Goal: Transaction & Acquisition: Purchase product/service

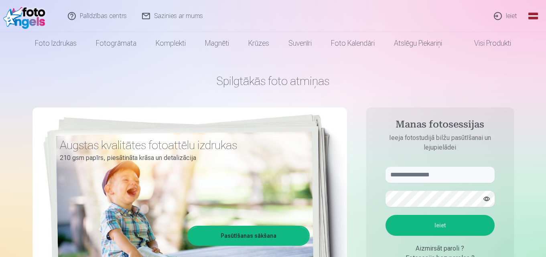
click at [513, 17] on link "Ieiet" at bounding box center [506, 16] width 39 height 32
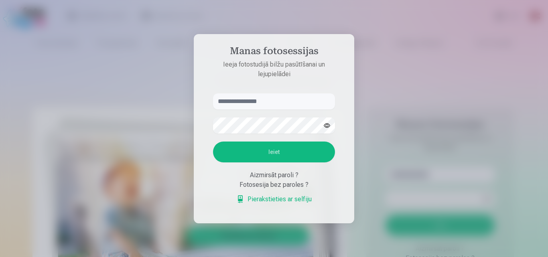
click at [249, 104] on input "text" at bounding box center [274, 102] width 122 height 16
click at [251, 101] on input "text" at bounding box center [274, 102] width 122 height 16
type input "**********"
click at [260, 150] on button "Ieiet" at bounding box center [274, 152] width 122 height 21
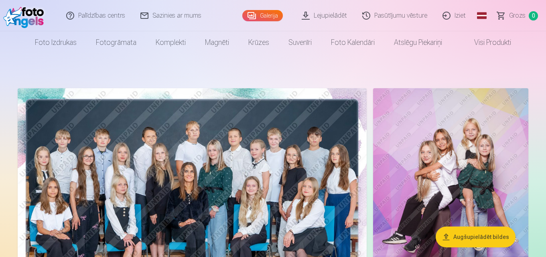
scroll to position [40, 0]
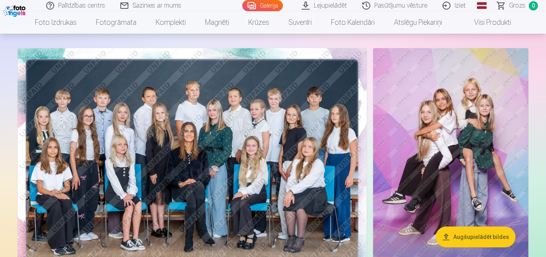
click at [252, 171] on img at bounding box center [192, 164] width 349 height 233
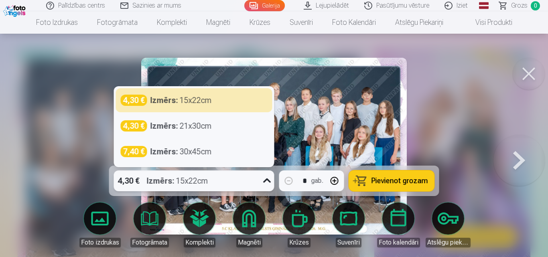
click at [269, 185] on icon at bounding box center [267, 181] width 13 height 13
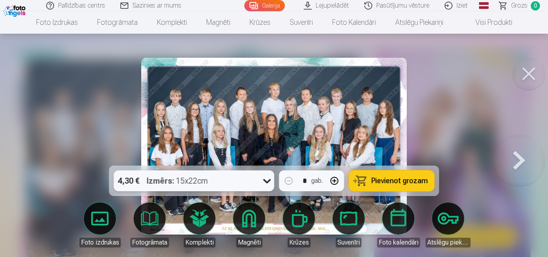
click at [268, 185] on icon at bounding box center [267, 181] width 13 height 13
click at [408, 183] on span "Pievienot grozam" at bounding box center [400, 180] width 57 height 7
click at [516, 158] on button at bounding box center [519, 146] width 51 height 23
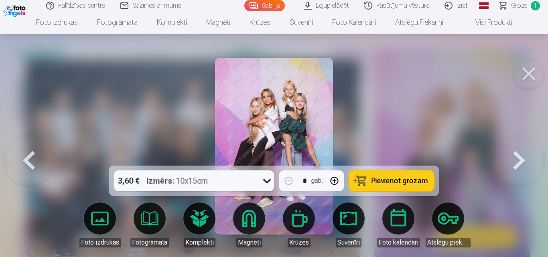
click at [530, 73] on button at bounding box center [529, 74] width 32 height 32
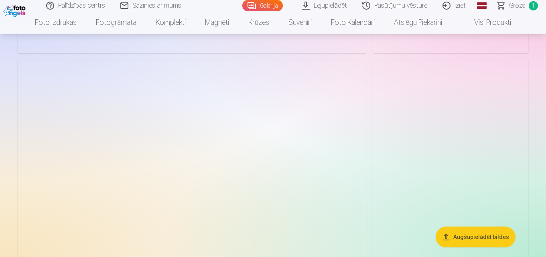
scroll to position [1124, 0]
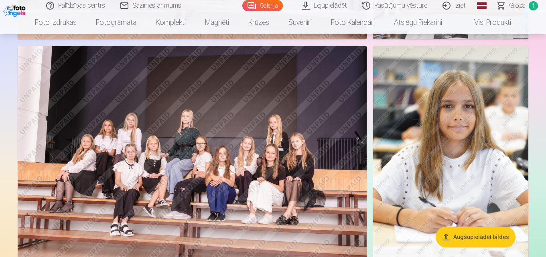
click at [490, 143] on img at bounding box center [450, 162] width 155 height 233
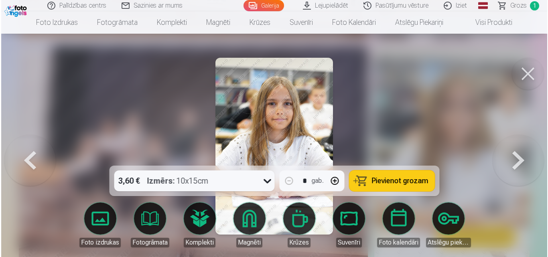
scroll to position [1127, 0]
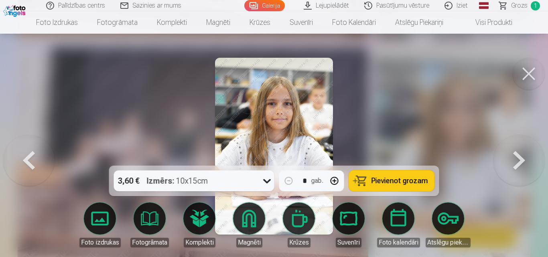
click at [267, 181] on icon at bounding box center [267, 181] width 13 height 13
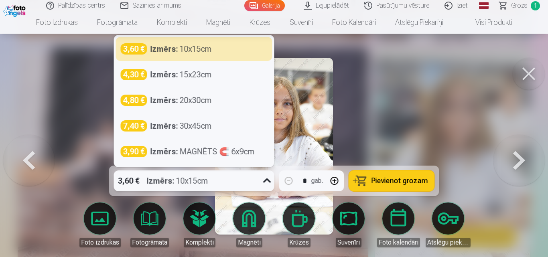
click at [267, 185] on icon at bounding box center [267, 181] width 13 height 13
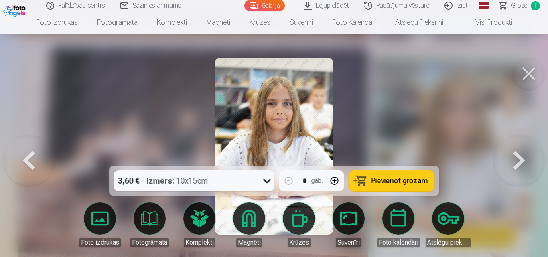
click at [380, 178] on span "Pievienot grozam" at bounding box center [400, 180] width 57 height 7
click at [532, 73] on button at bounding box center [529, 74] width 32 height 32
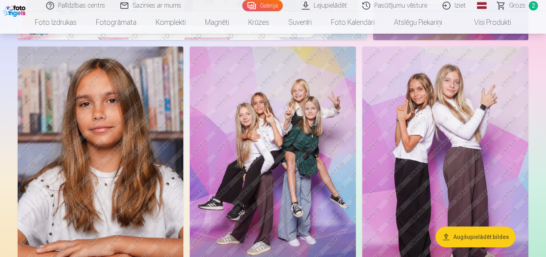
scroll to position [281, 0]
click at [471, 128] on img at bounding box center [445, 171] width 166 height 249
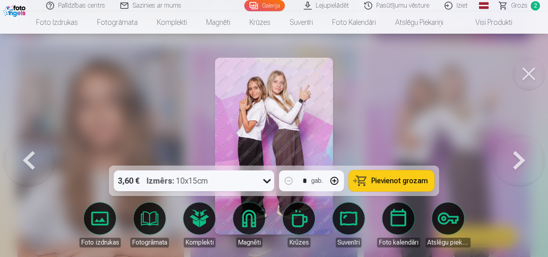
click at [264, 185] on icon at bounding box center [267, 181] width 13 height 13
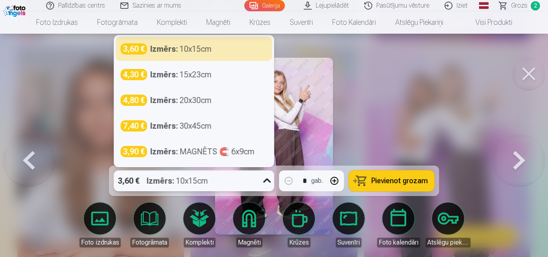
drag, startPoint x: 266, startPoint y: 186, endPoint x: 270, endPoint y: 187, distance: 4.2
click at [266, 186] on icon at bounding box center [267, 181] width 13 height 13
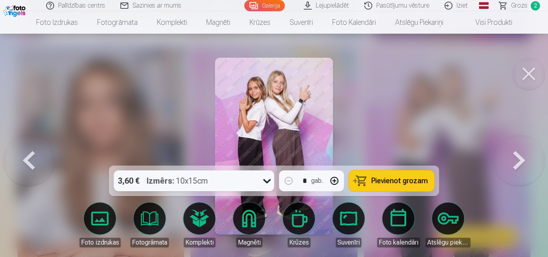
click at [401, 181] on span "Pievienot grozam" at bounding box center [400, 180] width 57 height 7
click at [529, 74] on button at bounding box center [529, 74] width 32 height 32
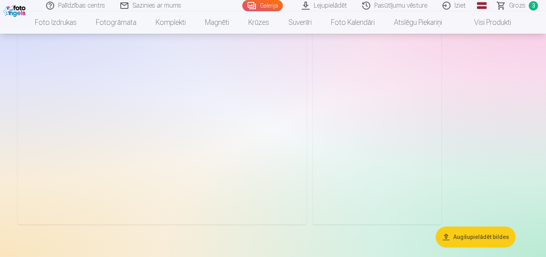
scroll to position [2488, 0]
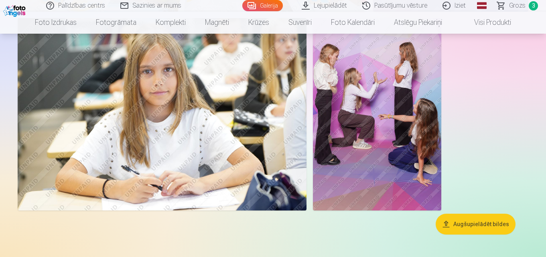
click at [191, 138] on img at bounding box center [162, 114] width 289 height 193
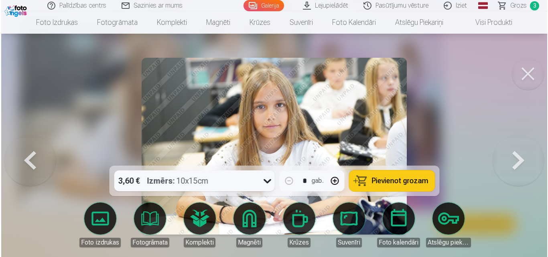
scroll to position [2497, 0]
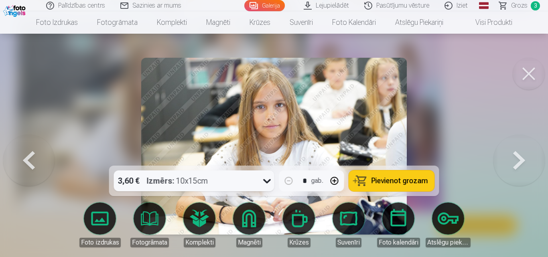
click at [267, 184] on icon at bounding box center [267, 181] width 13 height 13
click at [268, 184] on icon at bounding box center [267, 181] width 13 height 13
click at [530, 73] on button at bounding box center [529, 74] width 32 height 32
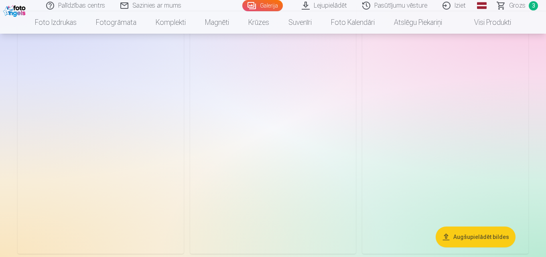
scroll to position [1645, 0]
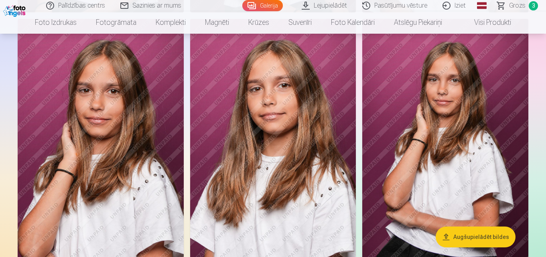
click at [278, 138] on img at bounding box center [273, 143] width 166 height 249
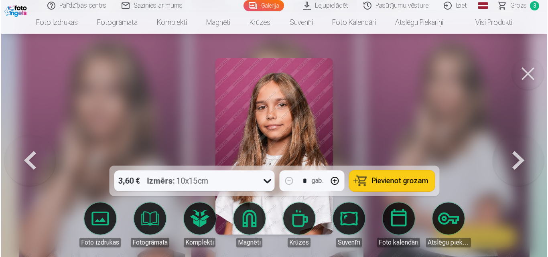
scroll to position [1650, 0]
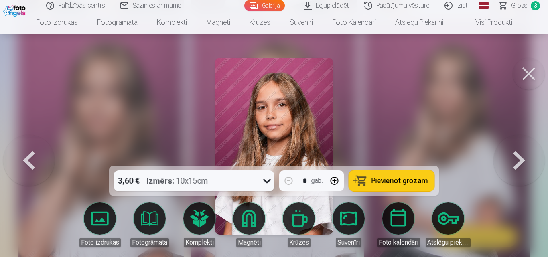
click at [269, 185] on icon at bounding box center [267, 181] width 13 height 13
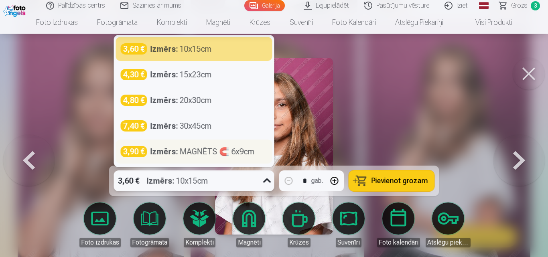
click at [167, 152] on strong "Izmērs :" at bounding box center [164, 151] width 28 height 11
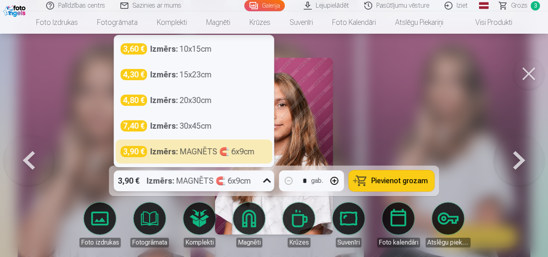
click at [259, 183] on div "3,90 € Izmērs : MAGNĒTS 🧲 6x9cm" at bounding box center [186, 181] width 145 height 21
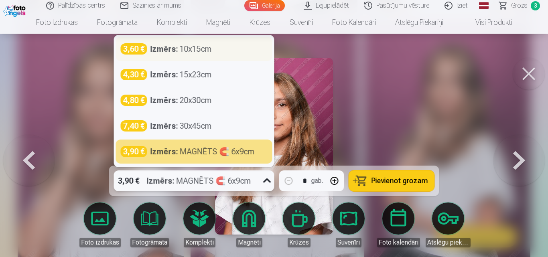
click at [188, 50] on div "Izmērs : 10x15cm" at bounding box center [180, 48] width 61 height 11
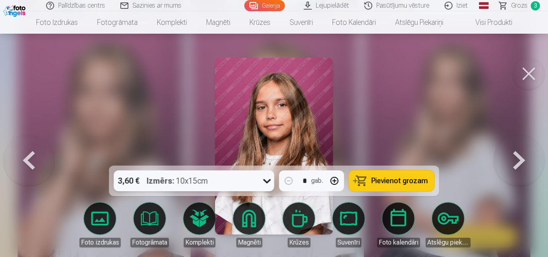
click at [398, 183] on span "Pievienot grozam" at bounding box center [400, 180] width 57 height 7
click at [529, 76] on button at bounding box center [529, 74] width 32 height 32
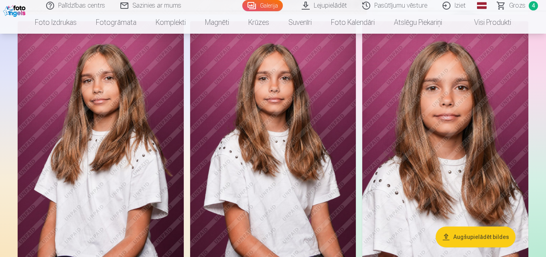
scroll to position [1405, 0]
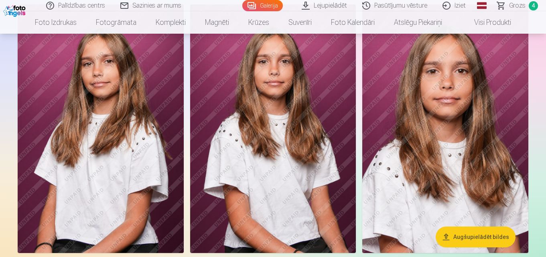
click at [280, 112] on img at bounding box center [273, 128] width 166 height 249
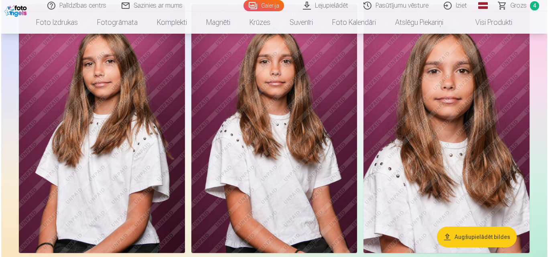
scroll to position [1409, 0]
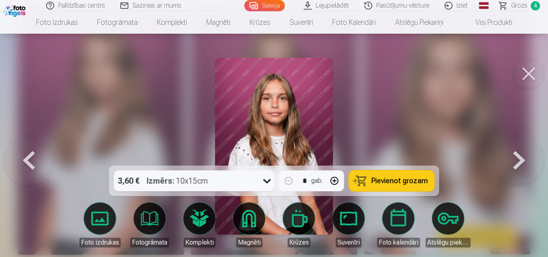
click at [27, 156] on button at bounding box center [28, 146] width 51 height 23
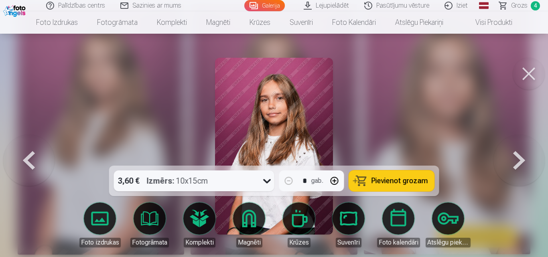
click at [517, 158] on button at bounding box center [519, 146] width 51 height 23
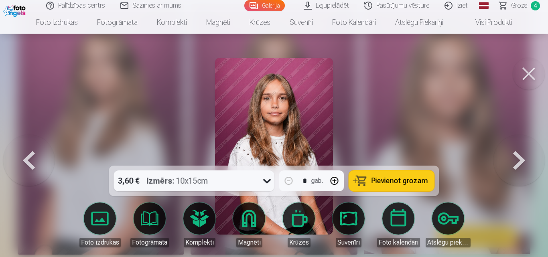
click at [518, 158] on button at bounding box center [519, 146] width 51 height 23
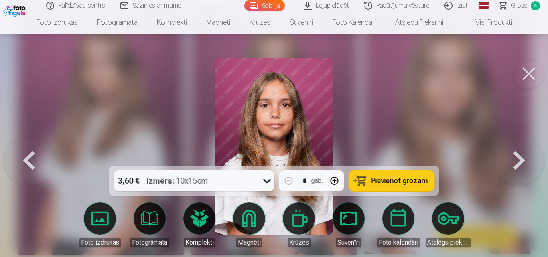
click at [518, 158] on button at bounding box center [519, 146] width 51 height 23
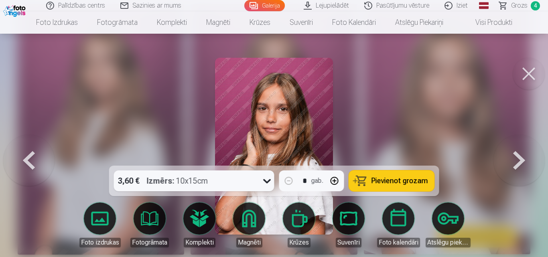
click at [519, 158] on button at bounding box center [519, 146] width 51 height 23
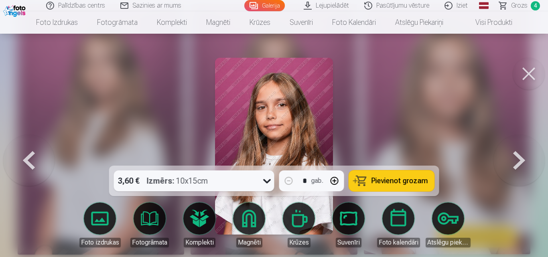
click at [519, 158] on button at bounding box center [519, 146] width 51 height 23
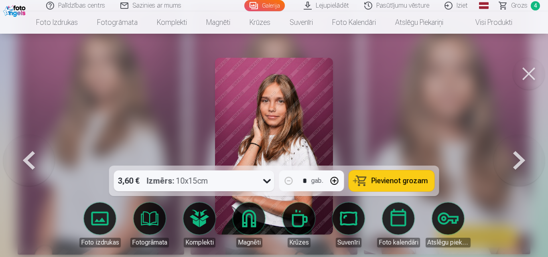
click at [519, 158] on button at bounding box center [519, 146] width 51 height 23
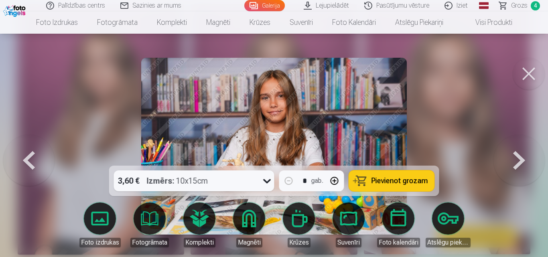
click at [30, 158] on button at bounding box center [28, 146] width 51 height 23
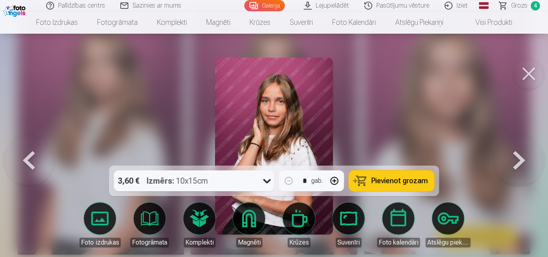
click at [29, 158] on button at bounding box center [28, 146] width 51 height 23
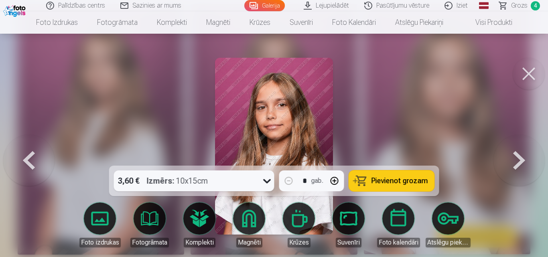
click at [33, 158] on button at bounding box center [28, 146] width 51 height 23
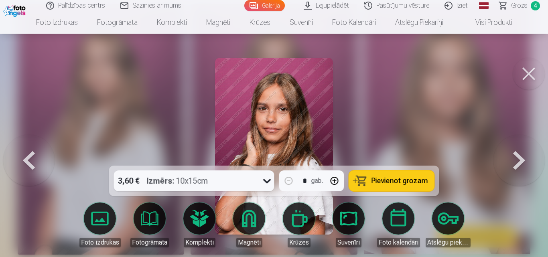
click at [34, 158] on button at bounding box center [28, 146] width 51 height 23
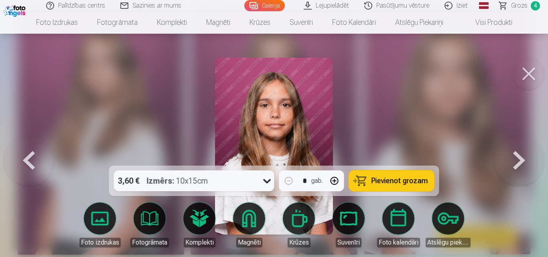
click at [34, 158] on button at bounding box center [28, 146] width 51 height 23
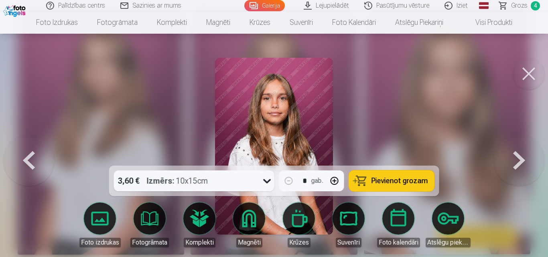
click at [515, 157] on button at bounding box center [519, 146] width 51 height 23
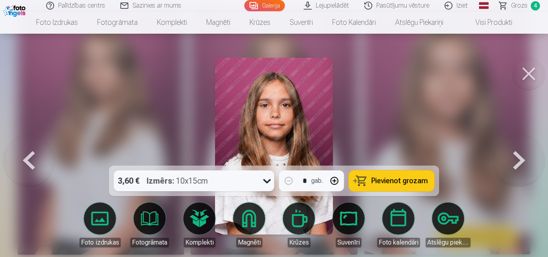
click at [530, 75] on button at bounding box center [529, 74] width 32 height 32
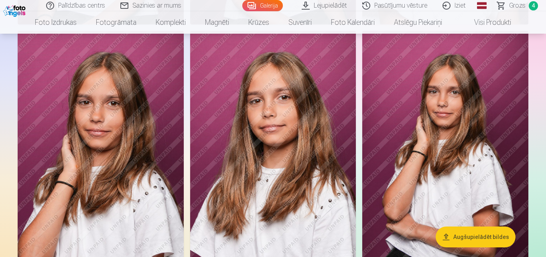
scroll to position [1645, 0]
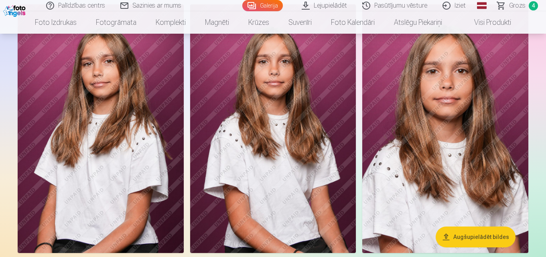
click at [467, 130] on img at bounding box center [445, 128] width 166 height 249
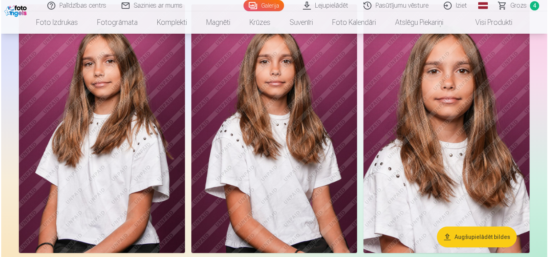
scroll to position [1409, 0]
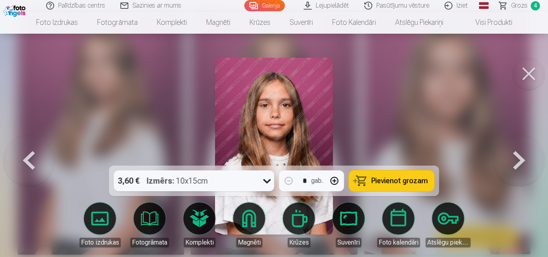
click at [401, 182] on span "Pievienot grozam" at bounding box center [400, 180] width 57 height 7
click at [517, 8] on span "Grozs" at bounding box center [519, 6] width 16 height 10
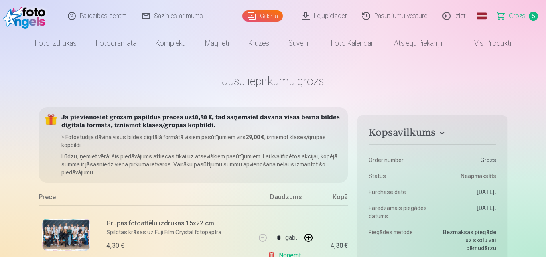
click at [275, 20] on link "Galerija" at bounding box center [262, 15] width 41 height 11
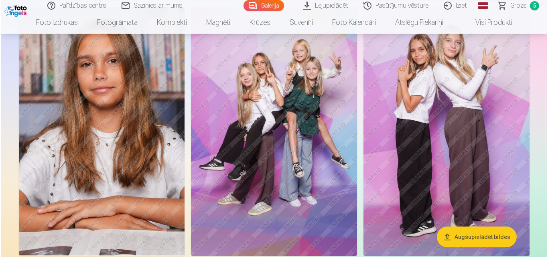
scroll to position [281, 0]
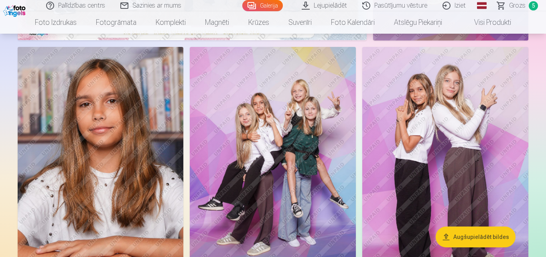
click at [122, 138] on img at bounding box center [101, 171] width 166 height 249
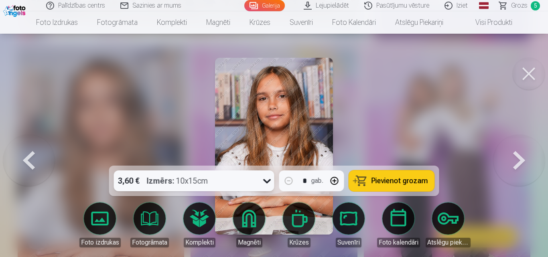
click at [516, 158] on button at bounding box center [519, 146] width 51 height 23
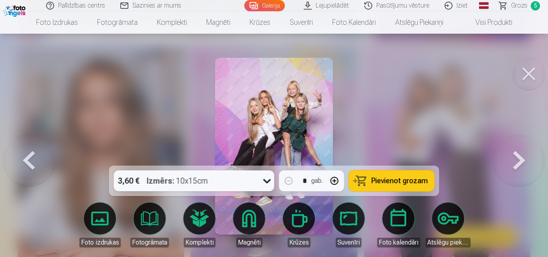
click at [519, 158] on button at bounding box center [519, 146] width 51 height 23
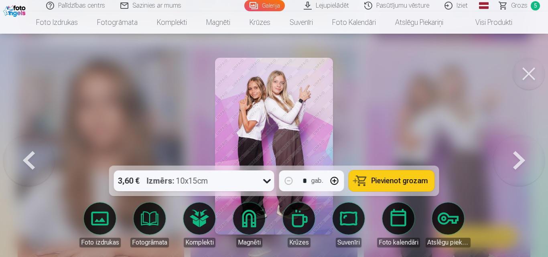
click at [519, 158] on button at bounding box center [519, 146] width 51 height 23
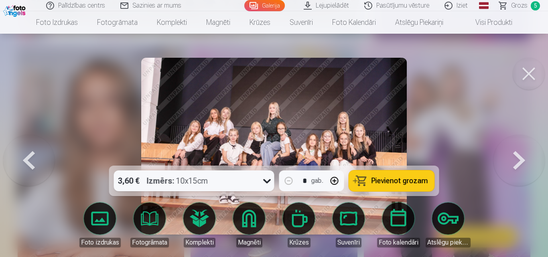
click at [519, 158] on button at bounding box center [519, 146] width 51 height 23
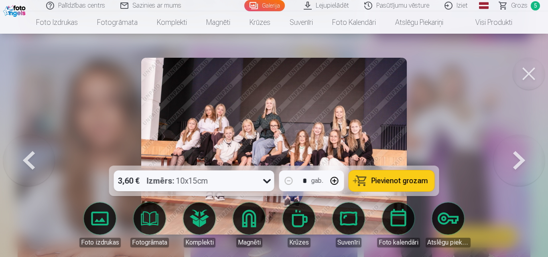
click at [519, 158] on button at bounding box center [519, 146] width 51 height 23
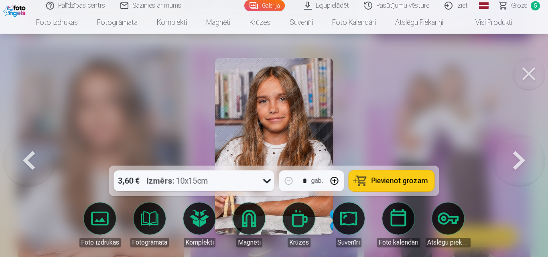
click at [519, 158] on button at bounding box center [519, 146] width 51 height 23
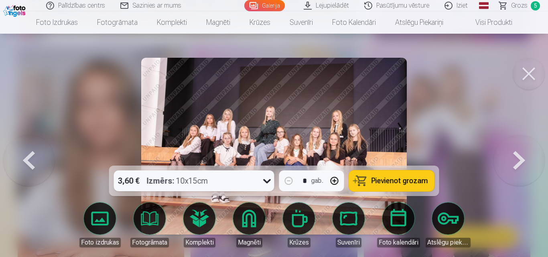
click at [520, 158] on button at bounding box center [519, 146] width 51 height 23
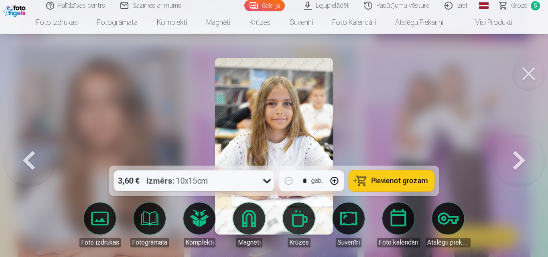
click at [520, 158] on button at bounding box center [519, 146] width 51 height 23
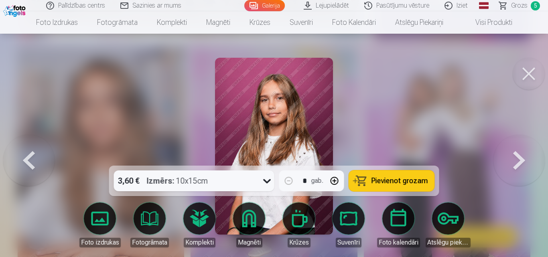
click at [520, 158] on button at bounding box center [519, 146] width 51 height 23
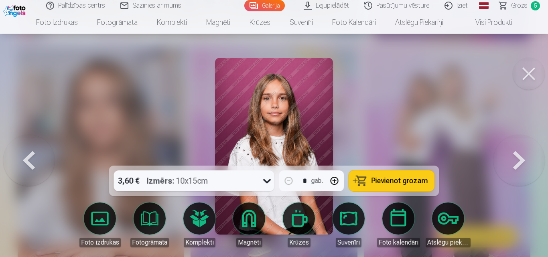
click at [519, 158] on button at bounding box center [519, 146] width 51 height 23
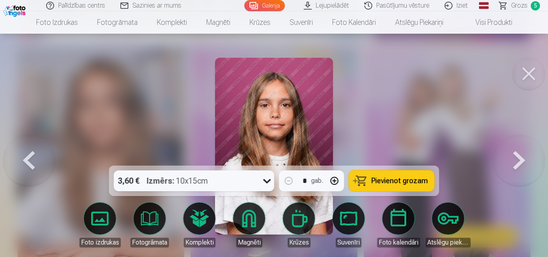
click at [519, 158] on button at bounding box center [519, 146] width 51 height 23
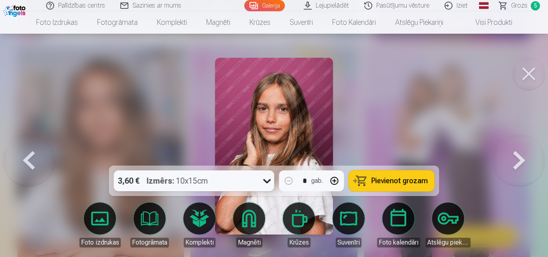
click at [519, 158] on button at bounding box center [519, 146] width 51 height 23
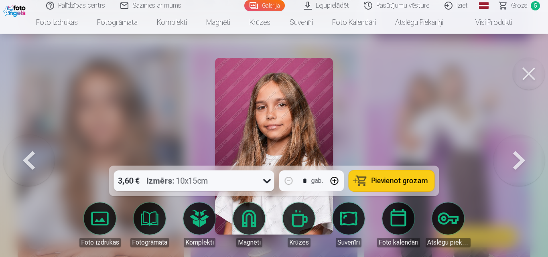
click at [519, 158] on button at bounding box center [519, 146] width 51 height 23
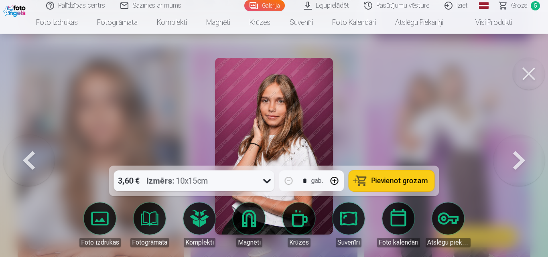
click at [519, 158] on button at bounding box center [519, 146] width 51 height 23
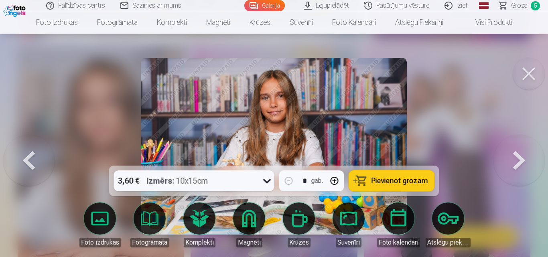
click at [519, 158] on button at bounding box center [519, 146] width 51 height 23
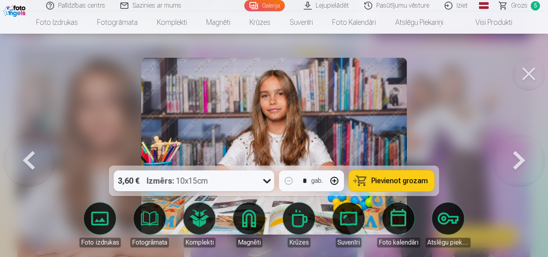
click at [24, 158] on button at bounding box center [28, 146] width 51 height 23
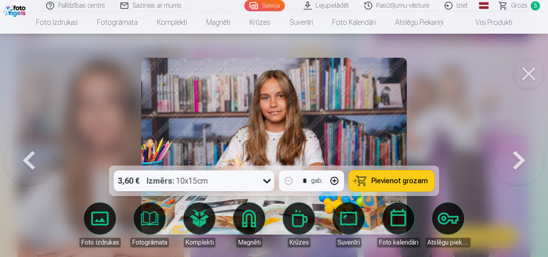
click at [26, 158] on button at bounding box center [28, 146] width 51 height 23
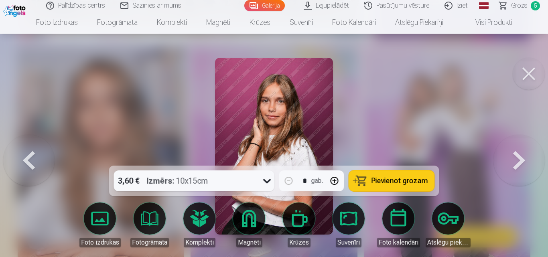
click at [27, 158] on button at bounding box center [28, 146] width 51 height 23
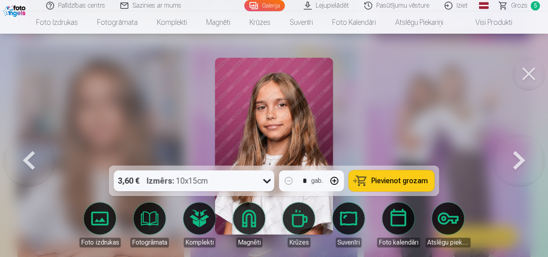
click at [28, 158] on button at bounding box center [28, 146] width 51 height 23
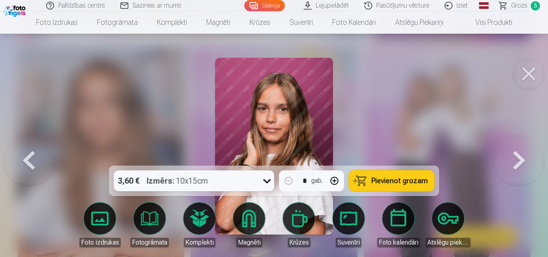
click at [28, 158] on button at bounding box center [28, 146] width 51 height 23
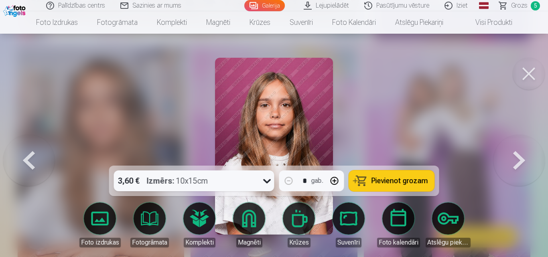
click at [28, 158] on button at bounding box center [28, 146] width 51 height 23
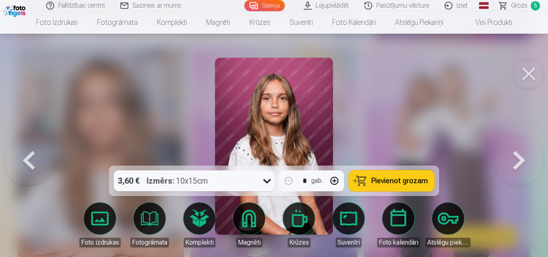
click at [28, 158] on button at bounding box center [28, 146] width 51 height 23
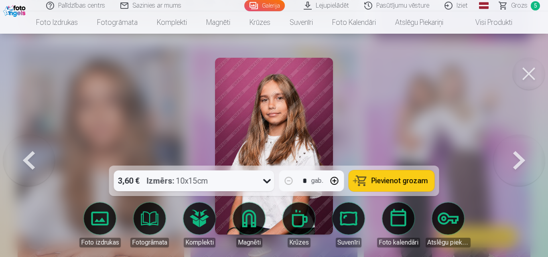
click at [29, 158] on button at bounding box center [28, 146] width 51 height 23
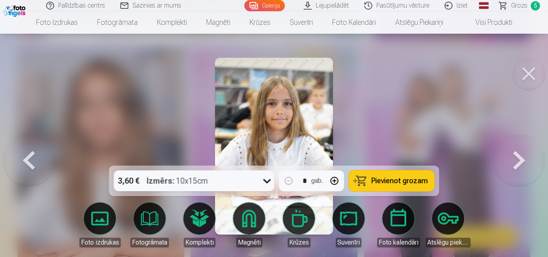
click at [30, 158] on button at bounding box center [28, 146] width 51 height 23
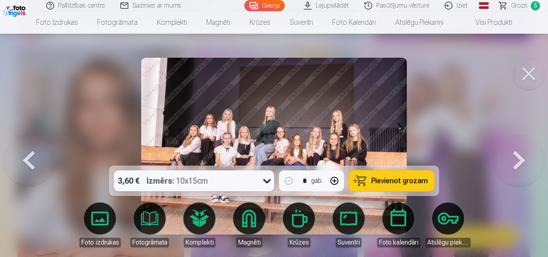
click at [30, 158] on button at bounding box center [28, 146] width 51 height 23
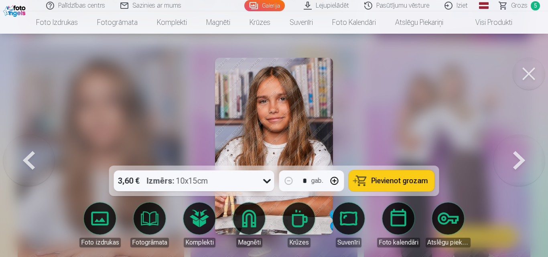
click at [30, 158] on button at bounding box center [28, 146] width 51 height 23
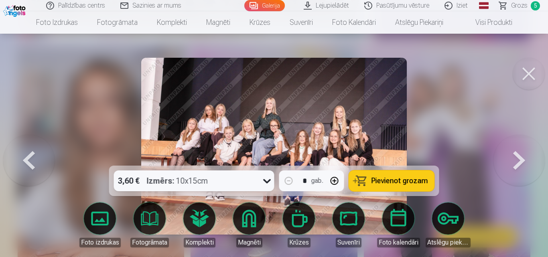
click at [30, 158] on button at bounding box center [28, 146] width 51 height 23
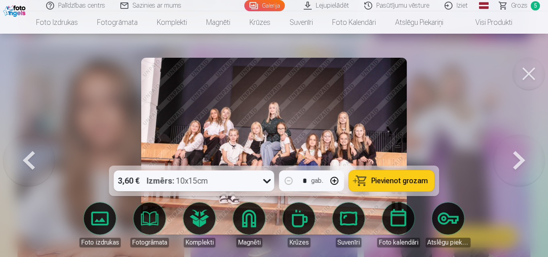
click at [30, 158] on button at bounding box center [28, 146] width 51 height 23
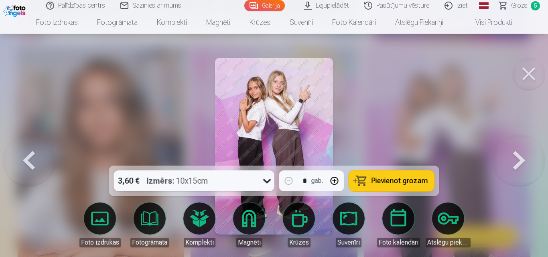
click at [30, 158] on button at bounding box center [28, 146] width 51 height 23
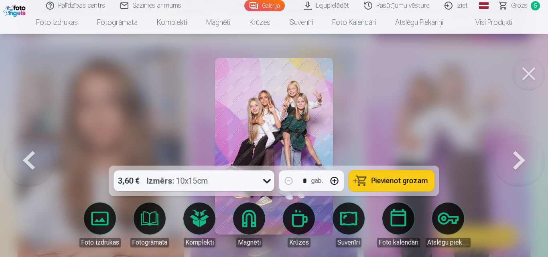
click at [30, 158] on button at bounding box center [28, 146] width 51 height 23
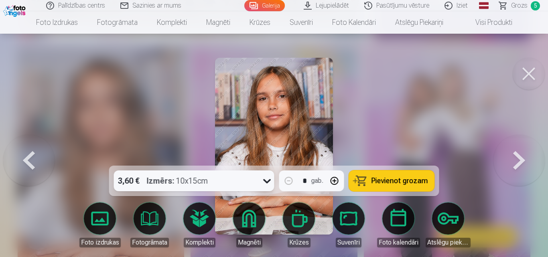
click at [416, 181] on span "Pievienot grozam" at bounding box center [400, 180] width 57 height 7
click at [524, 6] on span "Grozs" at bounding box center [519, 6] width 16 height 10
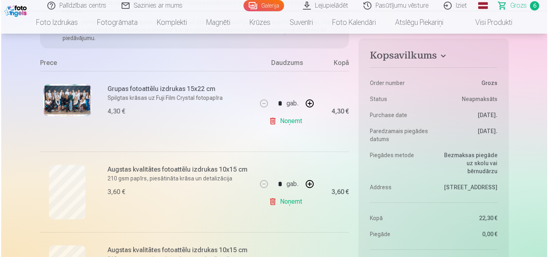
scroll to position [120, 0]
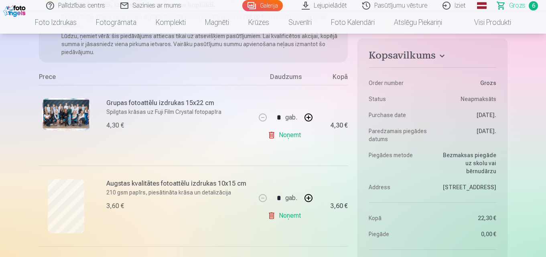
click at [79, 118] on img at bounding box center [66, 114] width 48 height 32
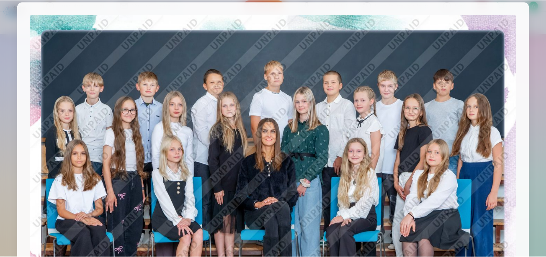
scroll to position [14, 0]
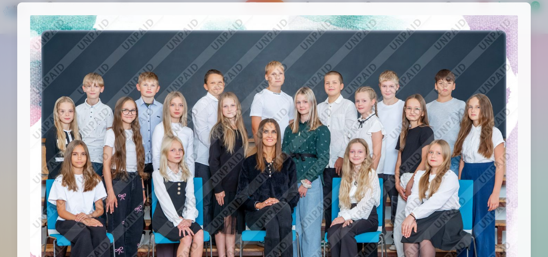
click at [531, 145] on div at bounding box center [274, 128] width 548 height 257
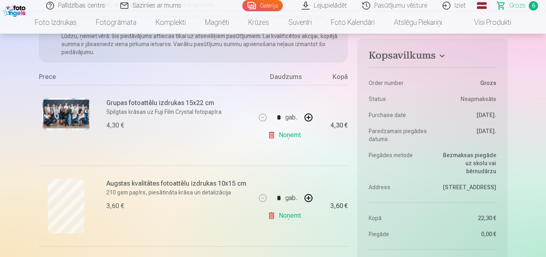
scroll to position [161, 0]
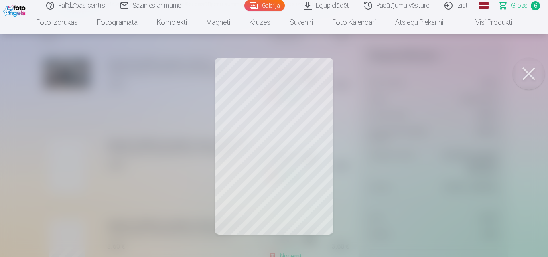
click at [464, 157] on div at bounding box center [274, 128] width 548 height 257
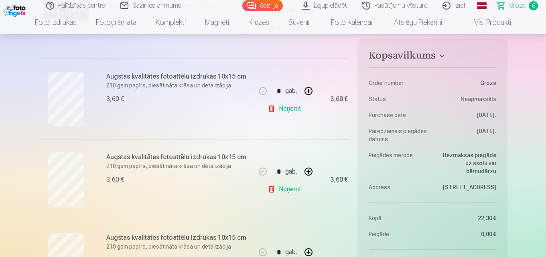
scroll to position [241, 0]
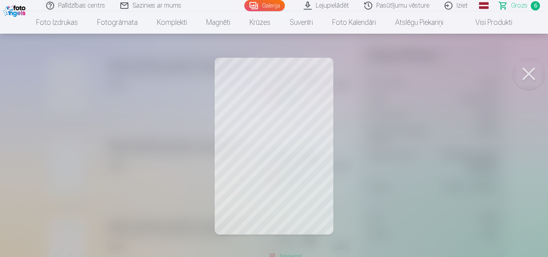
click at [467, 158] on div at bounding box center [274, 128] width 548 height 257
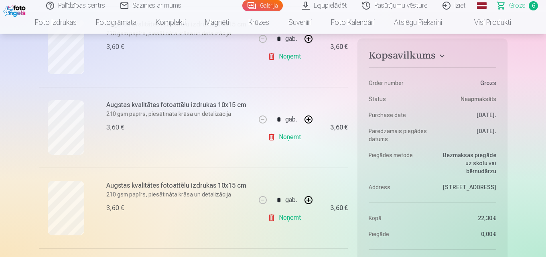
scroll to position [361, 0]
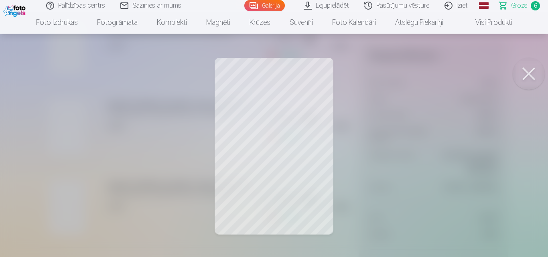
click at [466, 150] on div at bounding box center [274, 128] width 548 height 257
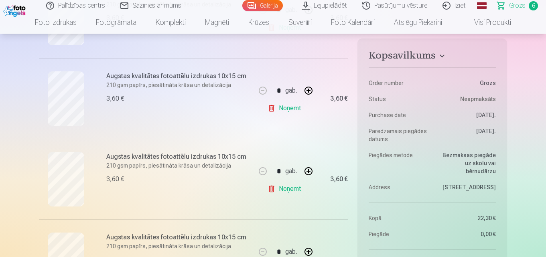
scroll to position [401, 0]
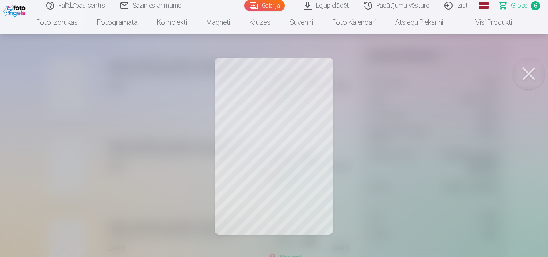
click at [455, 152] on div at bounding box center [274, 128] width 548 height 257
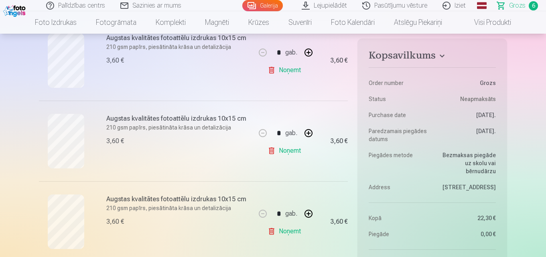
scroll to position [441, 0]
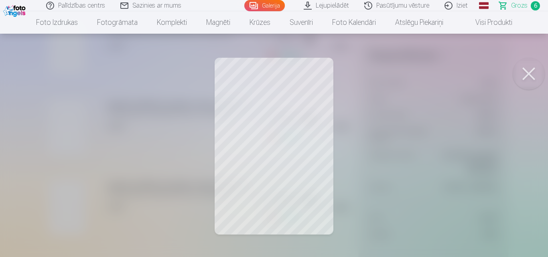
click at [482, 142] on div at bounding box center [274, 128] width 548 height 257
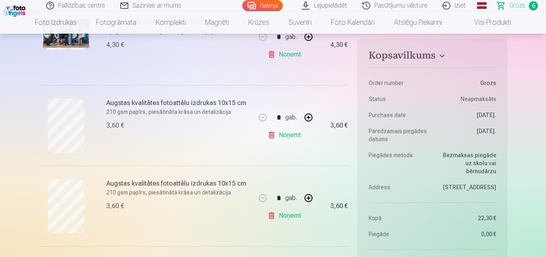
scroll to position [201, 0]
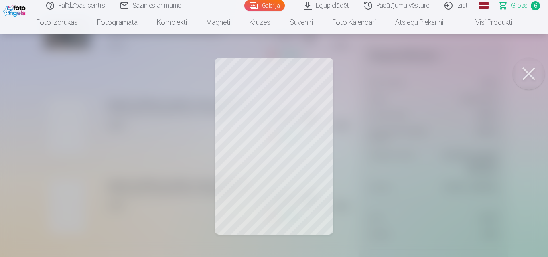
click at [382, 142] on div at bounding box center [274, 128] width 548 height 257
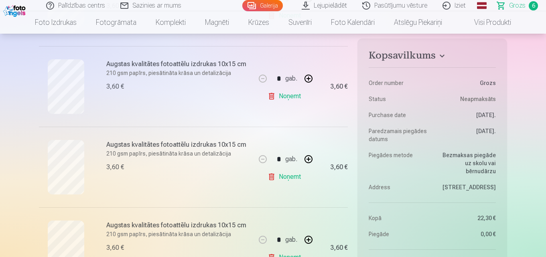
scroll to position [562, 0]
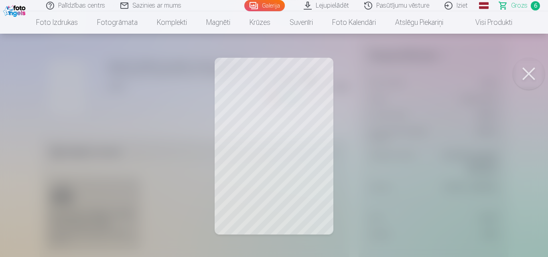
click at [526, 74] on button at bounding box center [529, 74] width 32 height 32
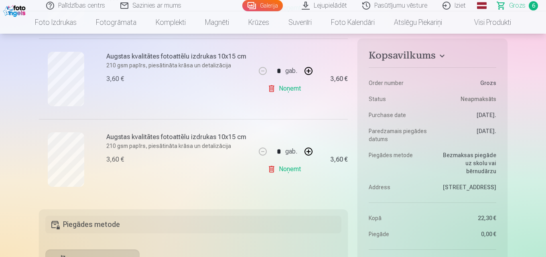
scroll to position [441, 0]
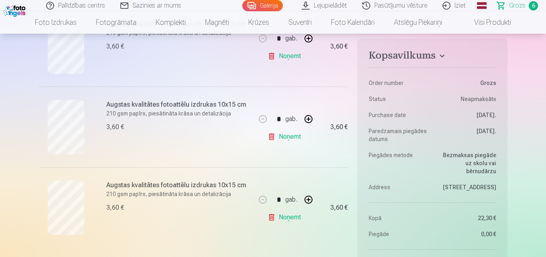
drag, startPoint x: 124, startPoint y: 173, endPoint x: 18, endPoint y: 136, distance: 112.1
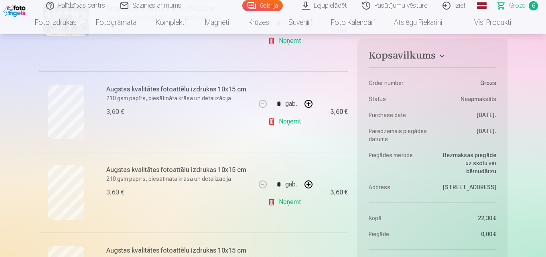
scroll to position [201, 0]
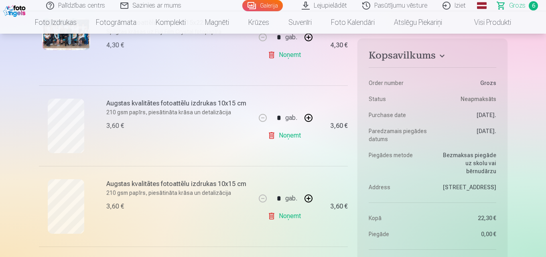
click at [278, 136] on link "Noņemt" at bounding box center [286, 136] width 37 height 16
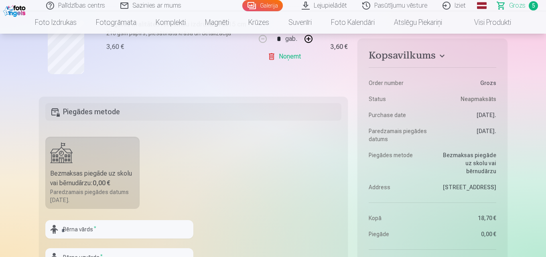
scroll to position [562, 0]
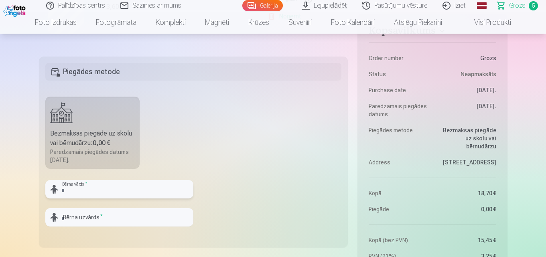
click at [88, 190] on input "text" at bounding box center [119, 189] width 148 height 18
type input "**********"
type input "*******"
click at [287, 141] on fieldset "**********" at bounding box center [193, 152] width 309 height 191
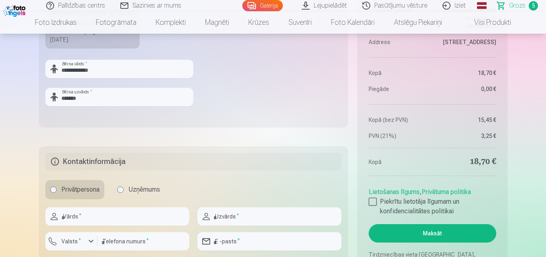
scroll to position [722, 0]
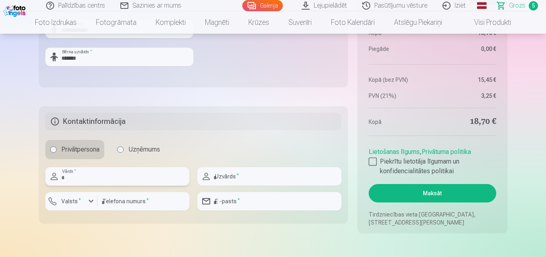
click at [68, 174] on input "text" at bounding box center [117, 176] width 144 height 18
click at [66, 177] on input "*****" at bounding box center [117, 176] width 144 height 18
type input "*****"
click at [250, 176] on input "text" at bounding box center [269, 176] width 144 height 18
type input "*******"
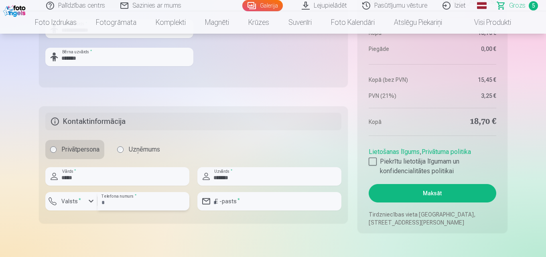
type input "********"
type input "**********"
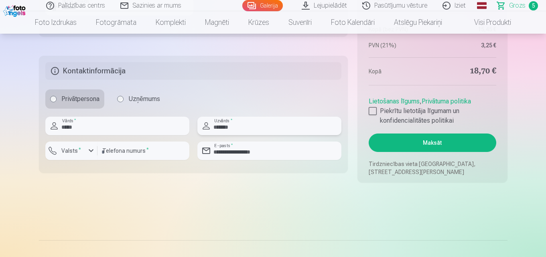
scroll to position [762, 0]
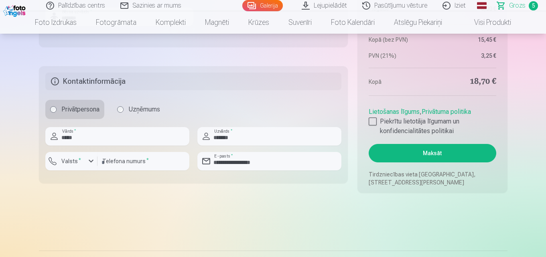
click at [374, 122] on div at bounding box center [373, 122] width 8 height 8
click at [433, 153] on button "Maksāt" at bounding box center [432, 153] width 127 height 18
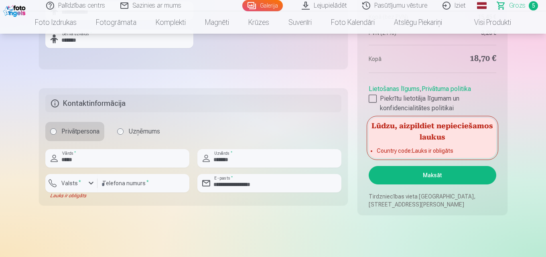
scroll to position [722, 0]
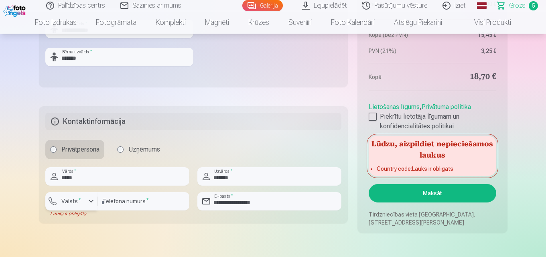
click at [92, 201] on div "button" at bounding box center [91, 202] width 10 height 10
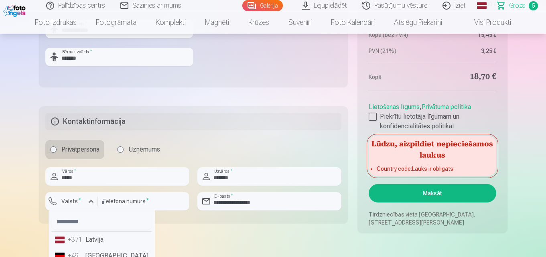
click at [90, 242] on li "+371 Latvija" at bounding box center [102, 240] width 100 height 16
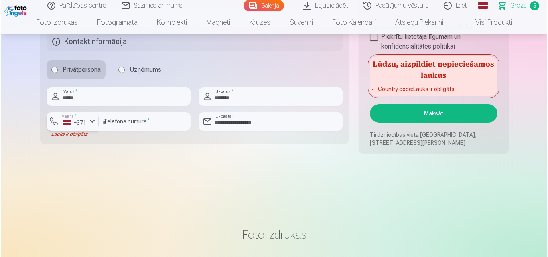
scroll to position [762, 0]
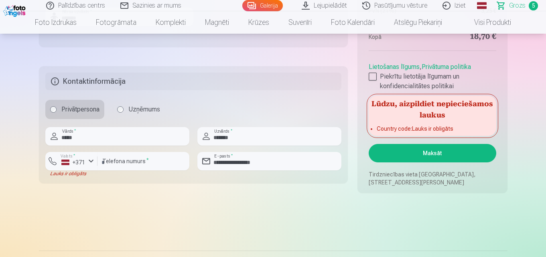
click at [438, 154] on button "Maksāt" at bounding box center [432, 153] width 127 height 18
